Goal: Information Seeking & Learning: Find specific fact

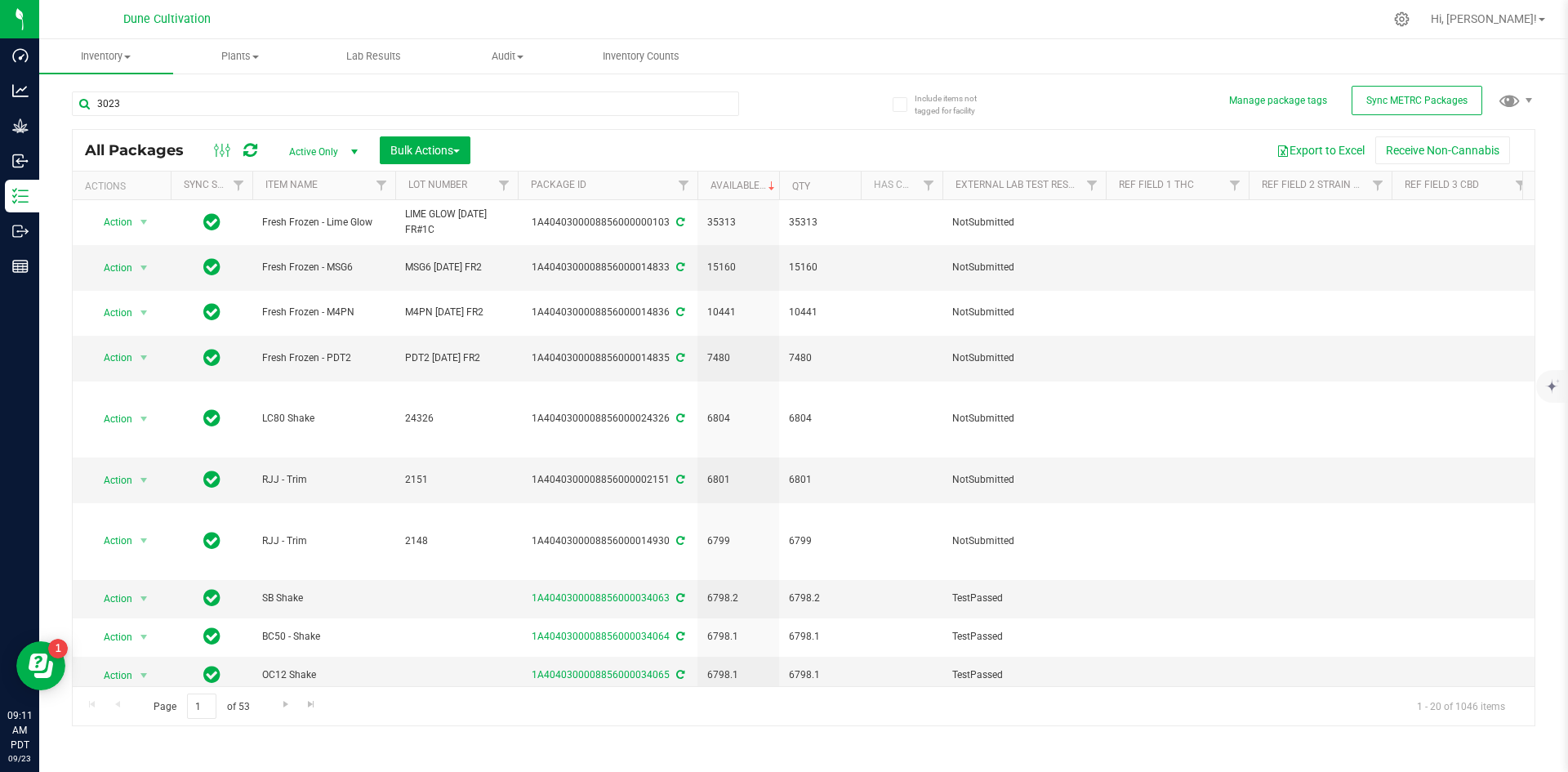
type input "30239"
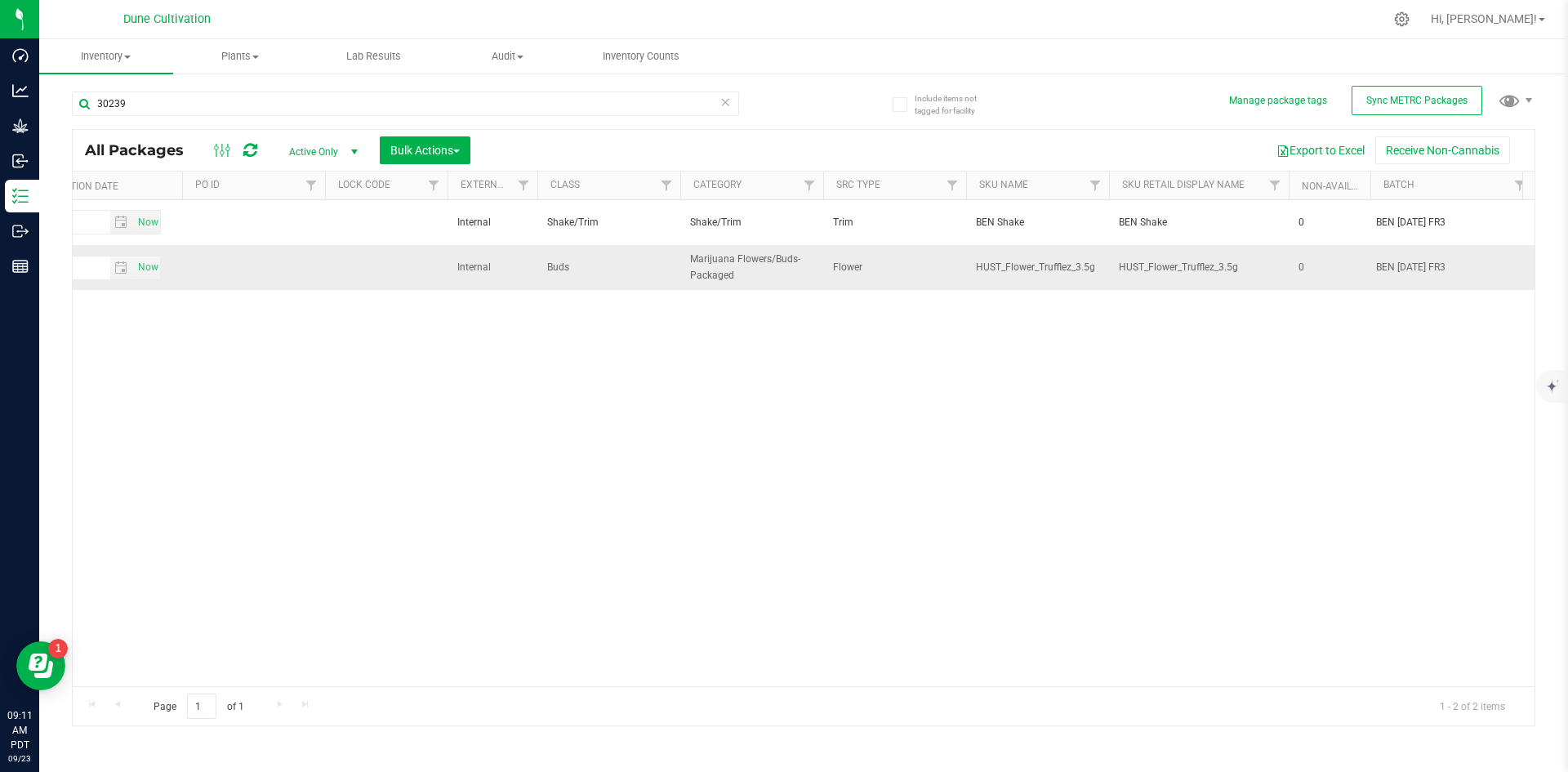
scroll to position [0, 2974]
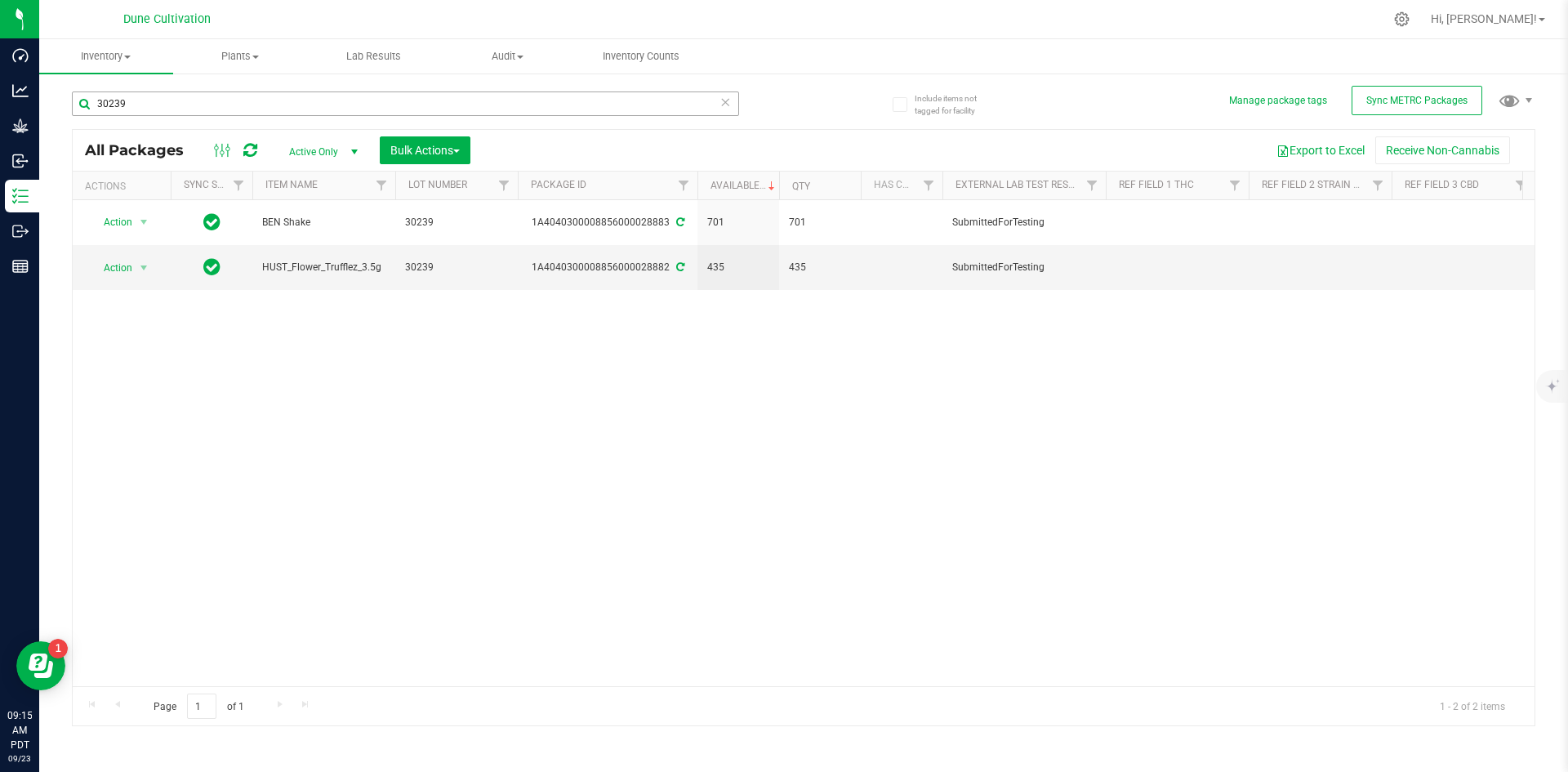
drag, startPoint x: 148, startPoint y: 103, endPoint x: 90, endPoint y: 109, distance: 58.3
click at [90, 109] on input "30239" at bounding box center [405, 104] width 667 height 24
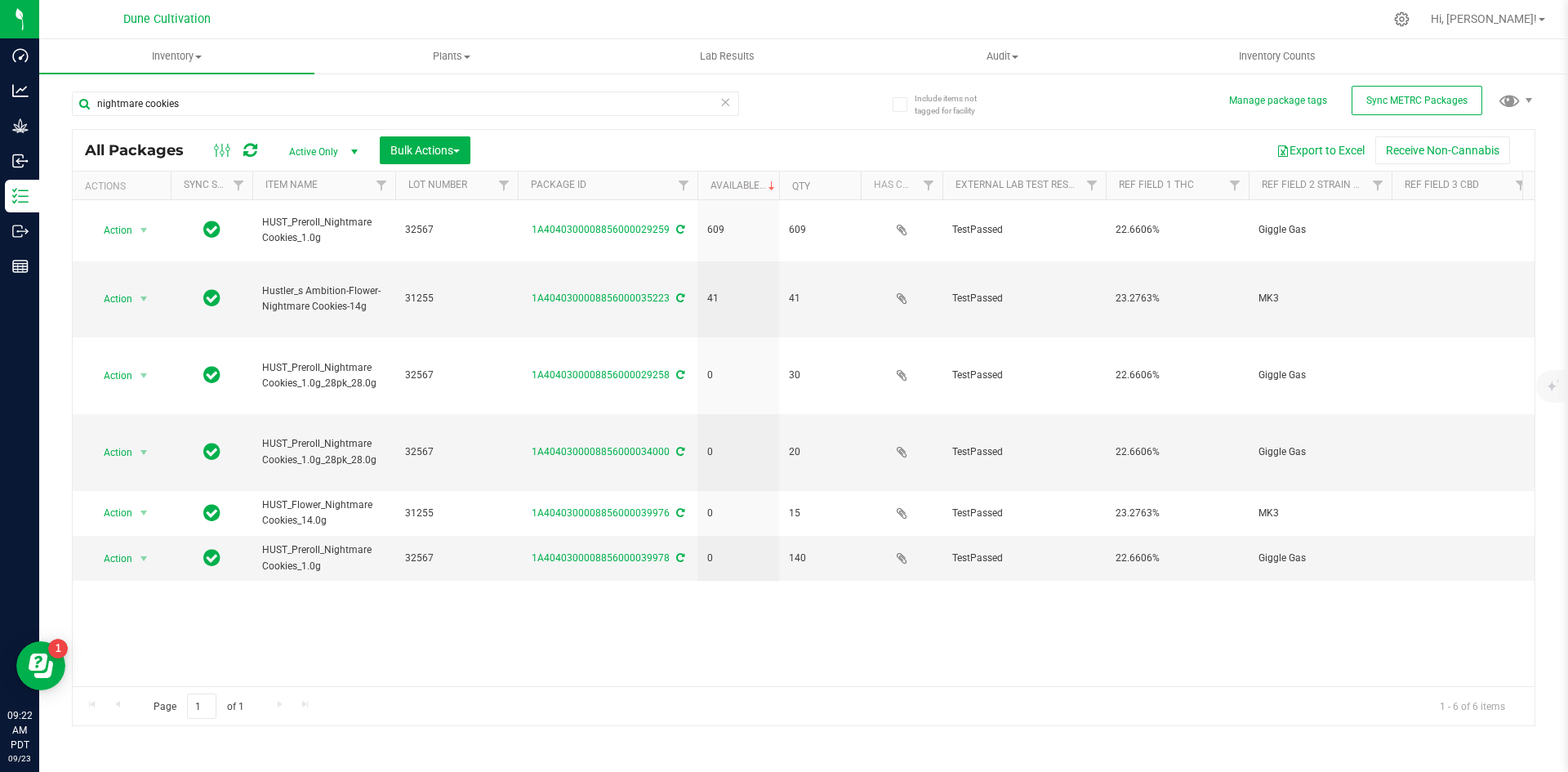
type input "nightmare cookies"
